Goal: Navigation & Orientation: Find specific page/section

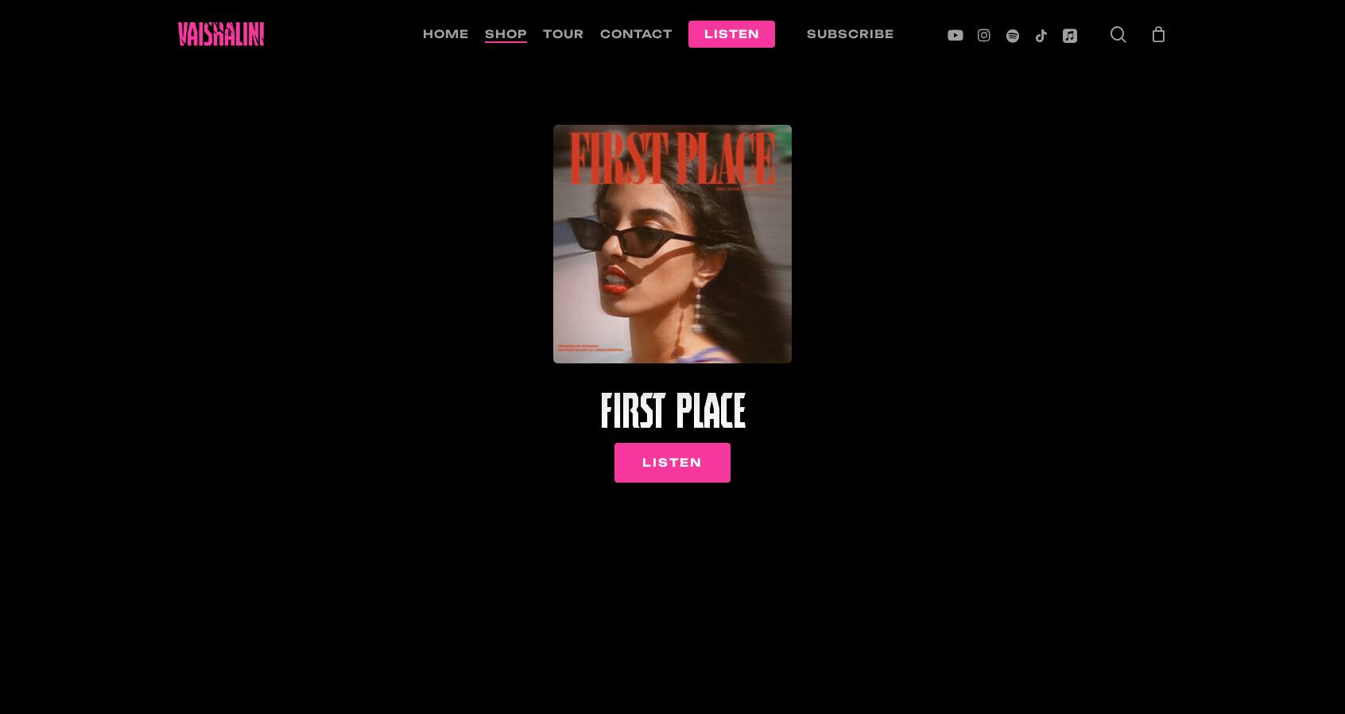
click at [494, 27] on span "shop" at bounding box center [506, 34] width 42 height 14
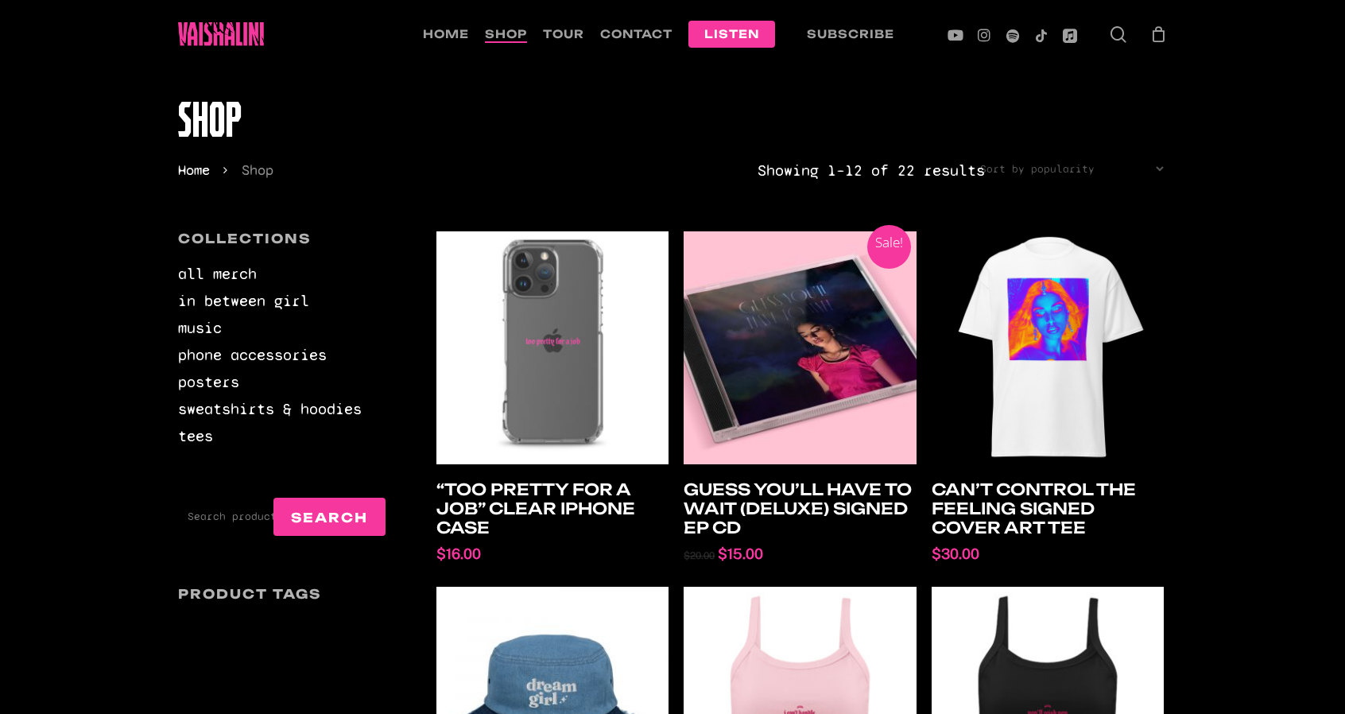
click at [551, 21] on li "tour" at bounding box center [563, 34] width 57 height 68
click at [552, 23] on li "tour" at bounding box center [563, 34] width 57 height 68
click at [550, 21] on li "tour" at bounding box center [563, 34] width 57 height 68
click at [557, 28] on span "tour" at bounding box center [563, 34] width 41 height 14
